Goal: Transaction & Acquisition: Obtain resource

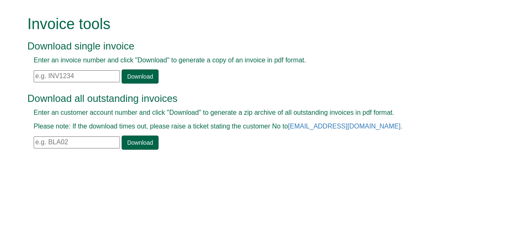
click at [37, 74] on input "text" at bounding box center [77, 76] width 86 height 12
paste input "INV1312009"
type input "INV1312009"
click at [147, 71] on link "Download" at bounding box center [140, 76] width 37 height 14
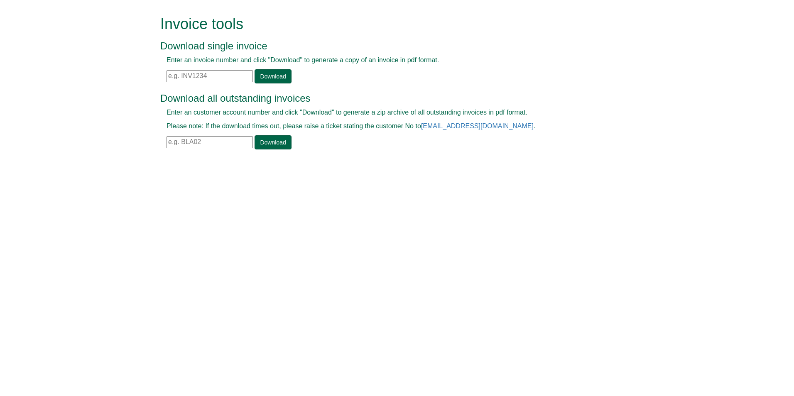
click at [168, 75] on input "text" at bounding box center [210, 76] width 86 height 12
click at [271, 77] on link "Download" at bounding box center [273, 76] width 37 height 14
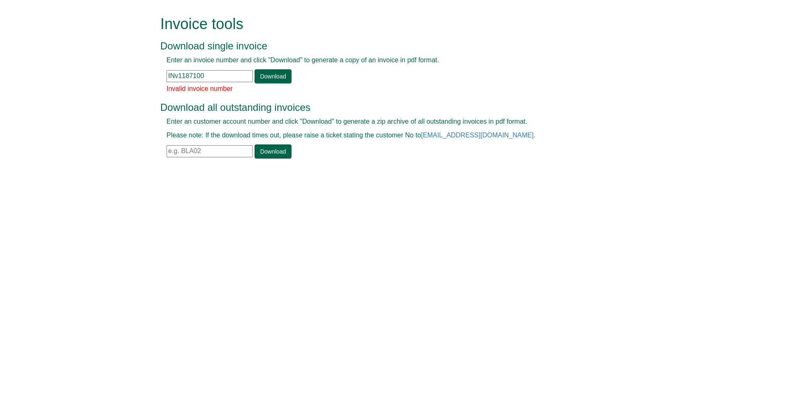
click at [176, 75] on input "INv1187100" at bounding box center [210, 76] width 86 height 12
type input "INV1187100"
click at [273, 77] on link "Download" at bounding box center [273, 76] width 37 height 14
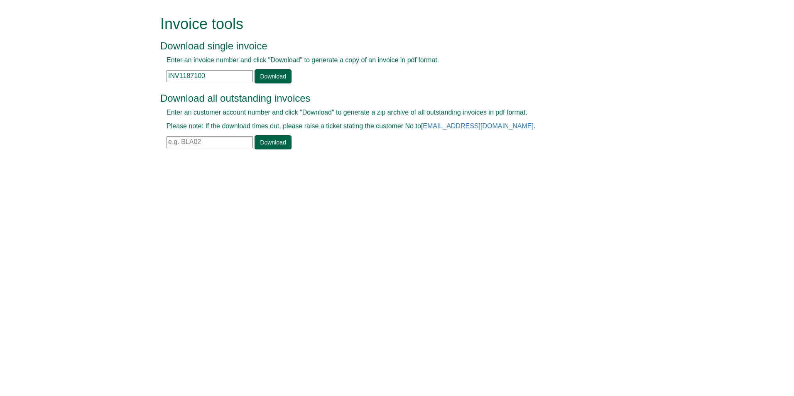
drag, startPoint x: 214, startPoint y: 73, endPoint x: 166, endPoint y: 72, distance: 48.2
click at [166, 72] on div "Enter an invoice number and click "Download" to generate a copy of an invoice i…" at bounding box center [387, 70] width 455 height 28
paste input "INV1196817"
type input "INV1196817"
click at [277, 74] on link "Download" at bounding box center [273, 76] width 37 height 14
